Goal: Find specific page/section: Find specific page/section

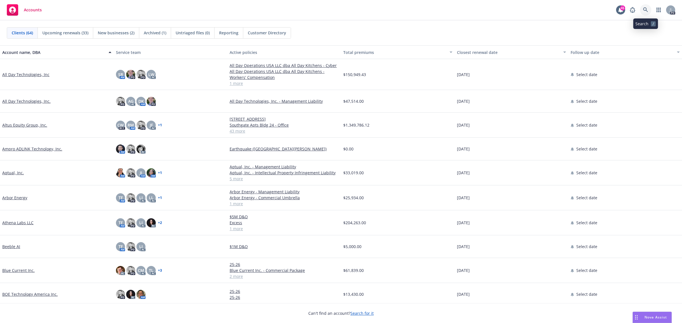
click at [650, 9] on link at bounding box center [645, 9] width 11 height 11
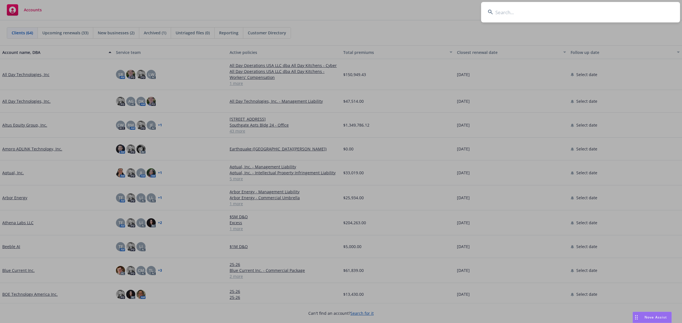
click at [536, 13] on input at bounding box center [580, 12] width 199 height 20
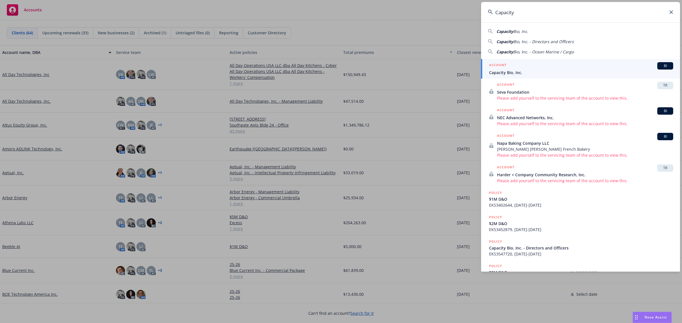
click at [520, 34] on div "Capacity Bio, Inc. Capacity Bio, Inc. - Directors and Officers Capacity Bio, In…" at bounding box center [580, 40] width 199 height 29
click at [518, 30] on span "Bio, Inc." at bounding box center [520, 31] width 15 height 5
type input "Capacity Bio, Inc."
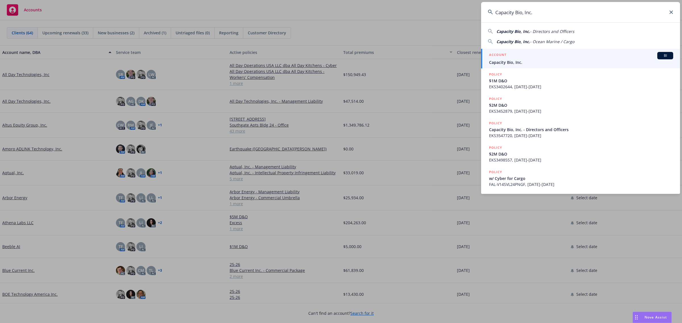
click at [517, 58] on div "ACCOUNT BI" at bounding box center [581, 55] width 184 height 7
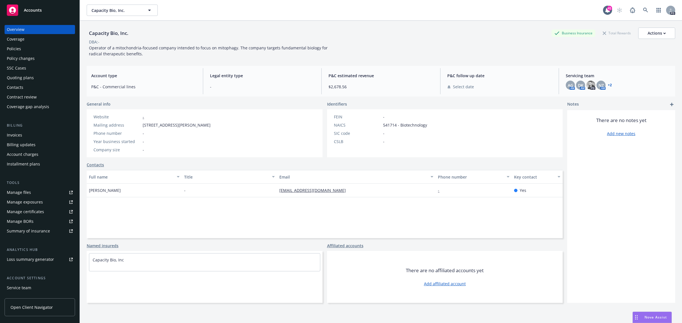
click at [41, 47] on div "Policies" at bounding box center [40, 48] width 66 height 9
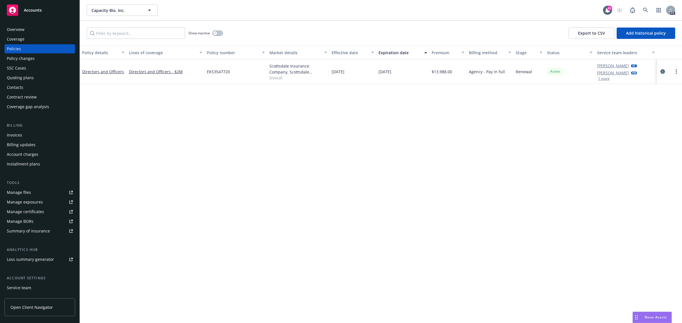
click at [603, 80] on button "1 more" at bounding box center [603, 78] width 11 height 3
click at [273, 80] on span "Show all" at bounding box center [298, 81] width 58 height 5
click at [201, 165] on div "Policy details Lines of coverage Policy number Market details Effective date Ex…" at bounding box center [381, 185] width 602 height 278
click at [608, 88] on button "Show less" at bounding box center [606, 85] width 16 height 3
click at [608, 88] on div "Policy details Lines of coverage Policy number Market details Effective date Ex…" at bounding box center [381, 185] width 602 height 278
